Goal: Task Accomplishment & Management: Manage account settings

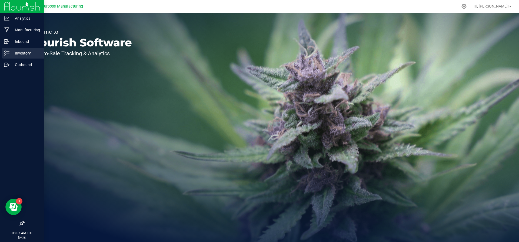
click at [16, 51] on p "Inventory" at bounding box center [25, 53] width 32 height 6
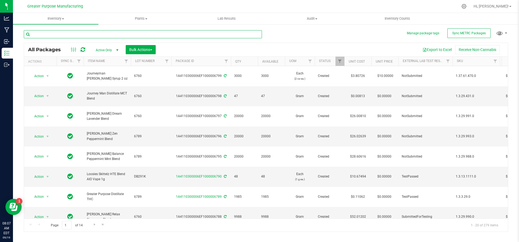
click at [81, 35] on input "text" at bounding box center [143, 34] width 238 height 8
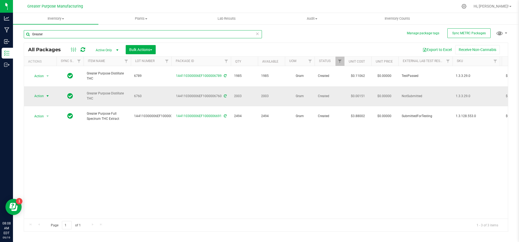
type input "Greater"
click at [46, 94] on span "select" at bounding box center [47, 96] width 4 height 4
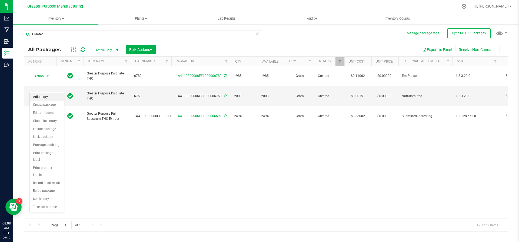
click at [43, 100] on li "Adjust qty" at bounding box center [47, 97] width 34 height 8
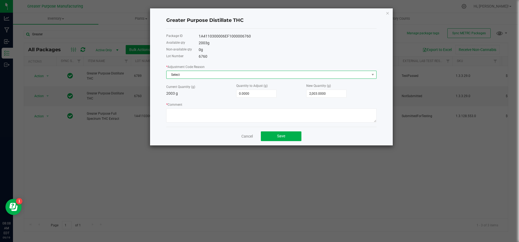
click at [194, 74] on span "Select" at bounding box center [267, 75] width 203 height 8
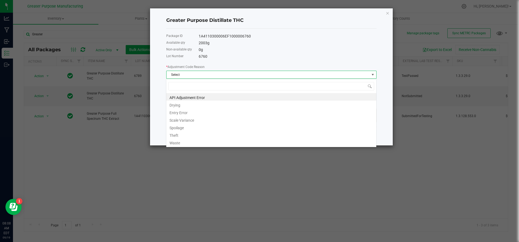
scroll to position [8, 210]
click at [187, 111] on li "Entry Error" at bounding box center [271, 112] width 210 height 8
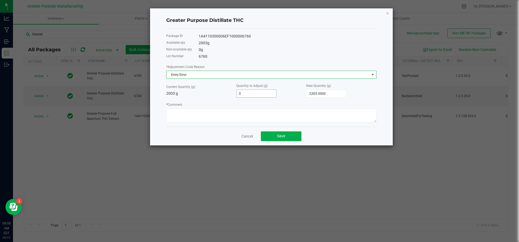
click at [255, 95] on input "0" at bounding box center [256, 94] width 40 height 8
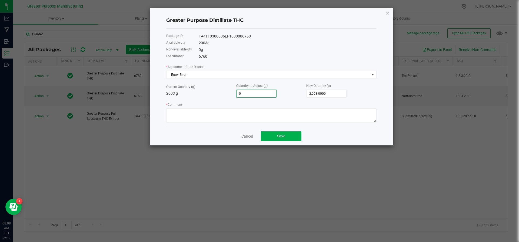
type input "1"
type input "2,004.0000"
type input "13"
type input "2,016.0000"
type input "132"
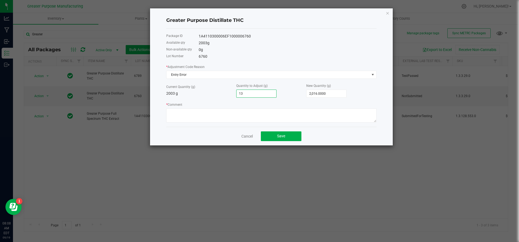
type input "2,135.0000"
type input "1325"
type input "3,328.0000"
type input "1,325.0000"
click at [249, 114] on textarea "* Comment" at bounding box center [271, 116] width 210 height 14
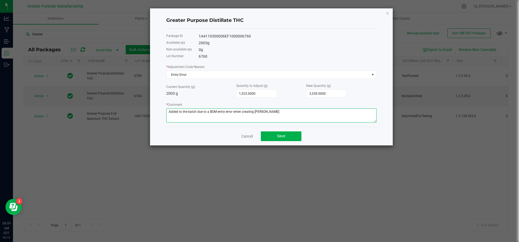
click at [259, 111] on textarea "* Comment" at bounding box center [271, 116] width 210 height 14
click at [260, 112] on textarea "* Comment" at bounding box center [271, 116] width 210 height 14
click at [301, 116] on textarea "* Comment" at bounding box center [271, 116] width 210 height 14
type textarea "Added to the batch due to a BOM entry error when creating Journeyman [PERSON_NA…"
click at [294, 138] on button "Save" at bounding box center [281, 137] width 41 height 10
